Goal: Task Accomplishment & Management: Complete application form

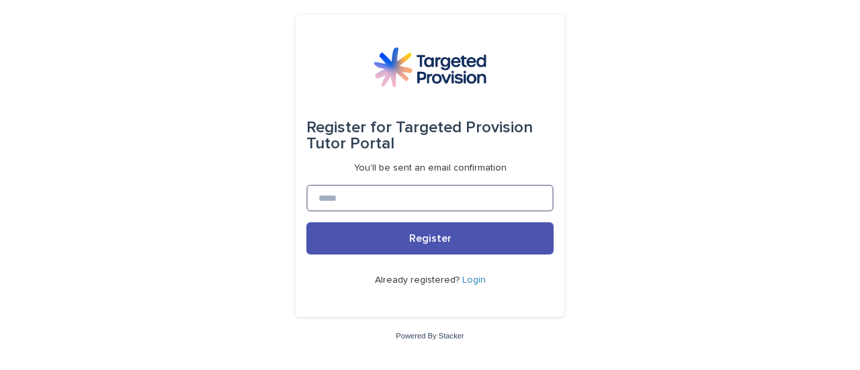
click at [338, 203] on input at bounding box center [429, 198] width 247 height 27
type input "**********"
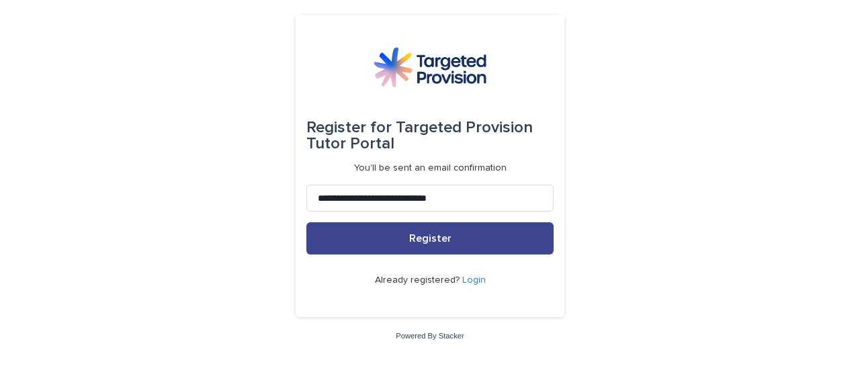
click at [419, 238] on span "Register" at bounding box center [430, 238] width 42 height 11
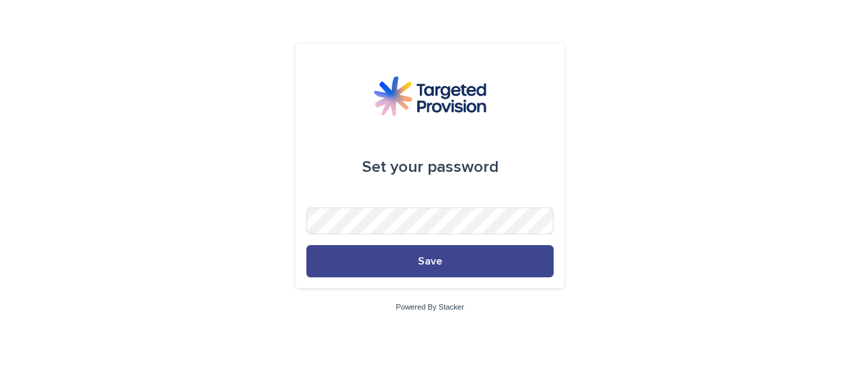
click at [441, 265] on span "Save" at bounding box center [430, 261] width 24 height 11
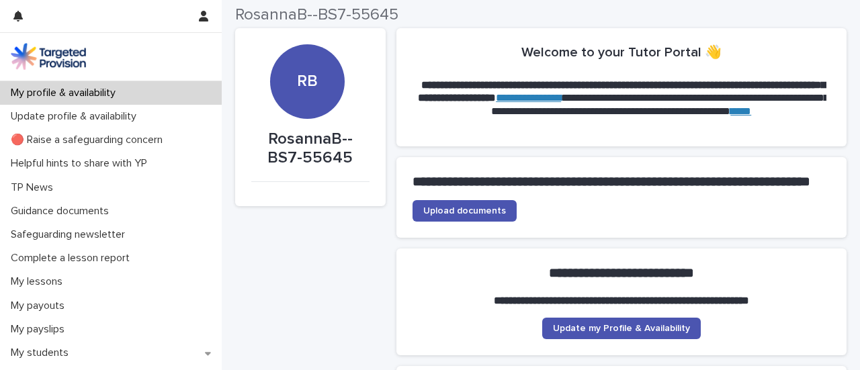
scroll to position [11, 0]
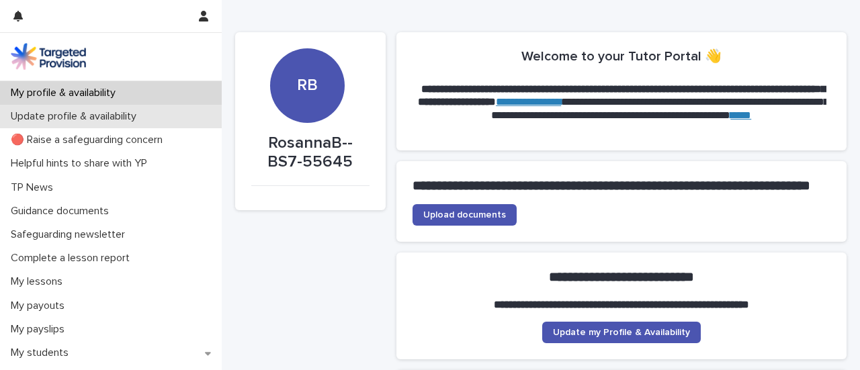
click at [182, 112] on div "Update profile & availability" at bounding box center [111, 117] width 222 height 24
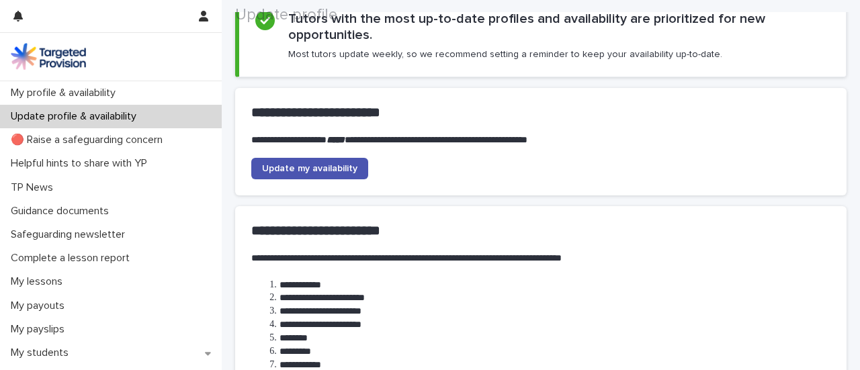
scroll to position [103, 0]
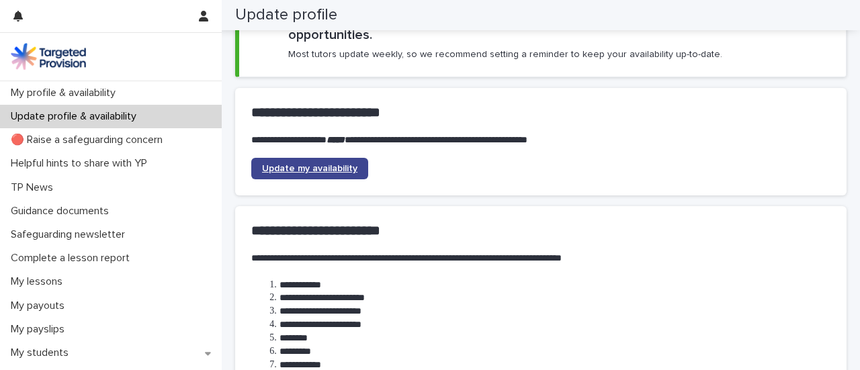
click at [292, 167] on span "Update my availability" at bounding box center [309, 168] width 95 height 9
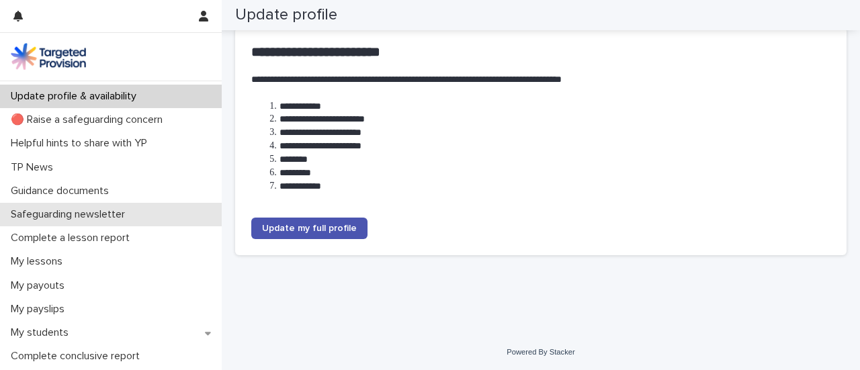
scroll to position [0, 0]
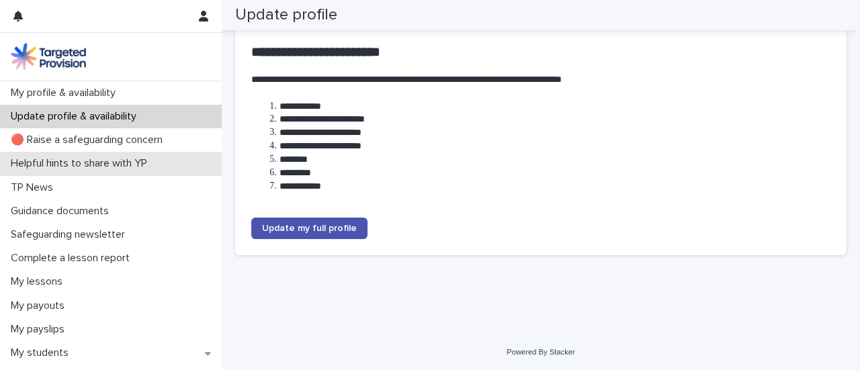
click at [81, 163] on p "Helpful hints to share with YP" at bounding box center [81, 163] width 153 height 13
